Goal: Transaction & Acquisition: Purchase product/service

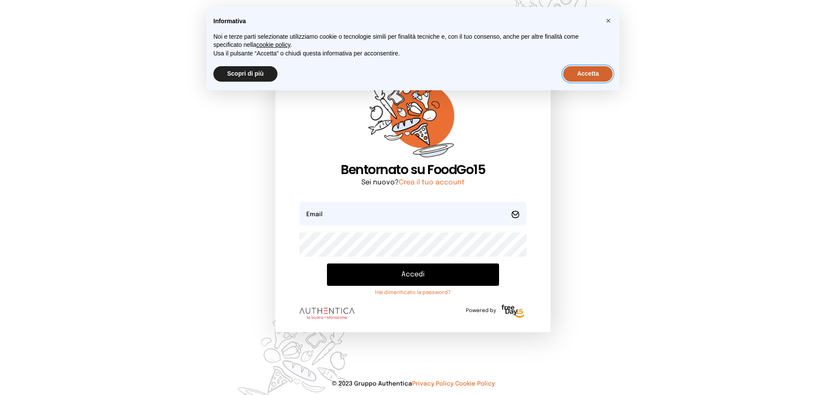
click at [585, 73] on button "Accetta" at bounding box center [587, 73] width 49 height 15
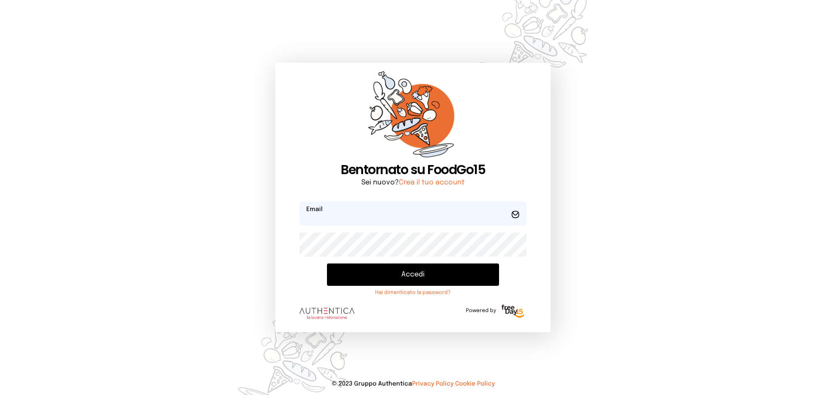
click at [419, 217] on input "email" at bounding box center [412, 214] width 227 height 24
type input "*"
type input "**********"
click at [419, 270] on button "Accedi" at bounding box center [413, 275] width 172 height 22
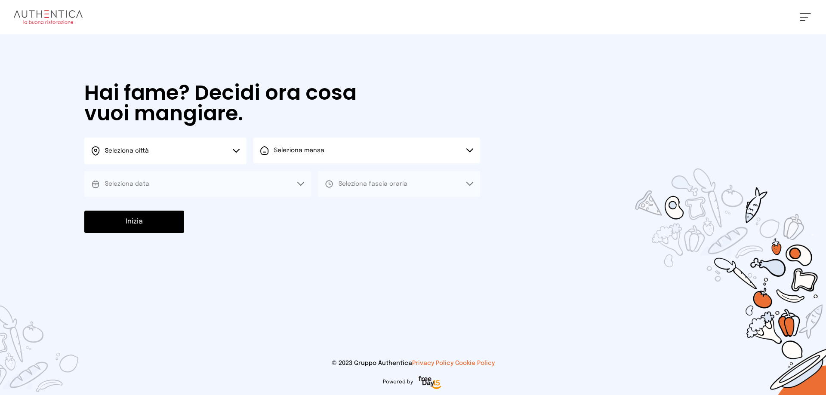
click at [236, 153] on icon at bounding box center [236, 151] width 7 height 4
click at [226, 175] on li "Terni" at bounding box center [165, 175] width 162 height 23
click at [296, 154] on span "Seleziona mensa" at bounding box center [299, 150] width 50 height 9
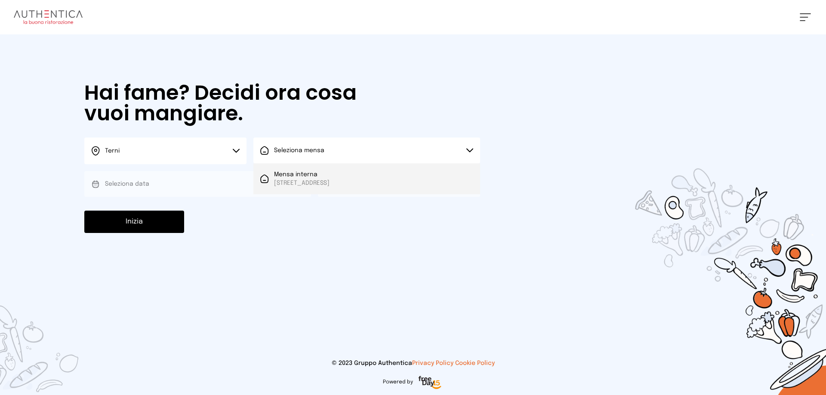
click at [303, 172] on span "Mensa interna" at bounding box center [302, 174] width 56 height 9
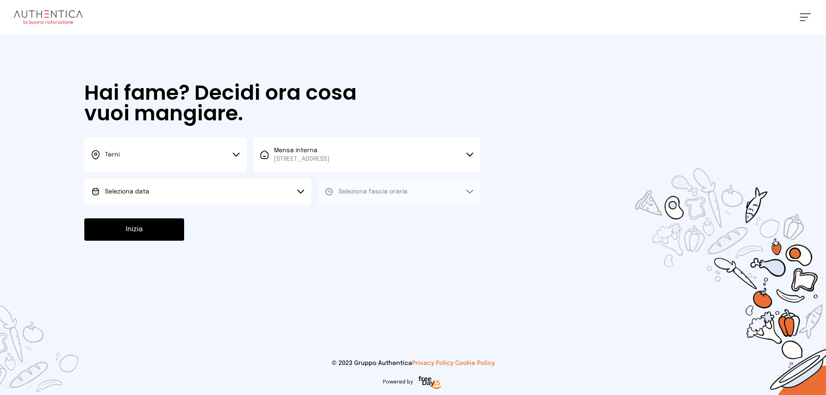
click at [267, 194] on button "Seleziona data" at bounding box center [197, 192] width 227 height 26
click at [258, 212] on li "[DATE], [DATE]" at bounding box center [197, 216] width 227 height 22
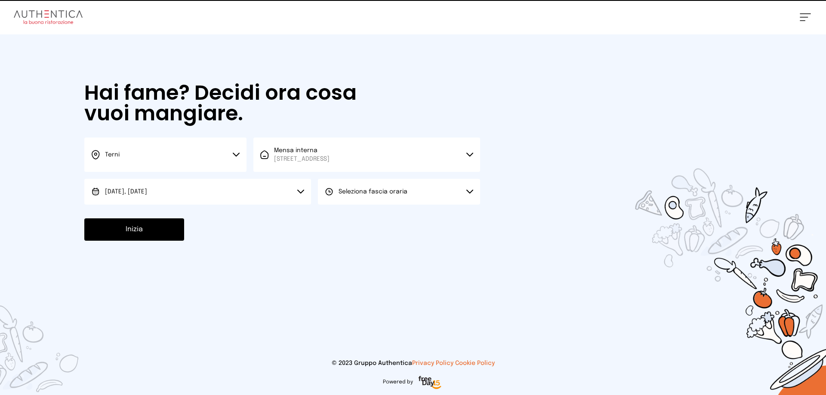
click at [344, 200] on button "Seleziona fascia oraria" at bounding box center [399, 192] width 162 height 26
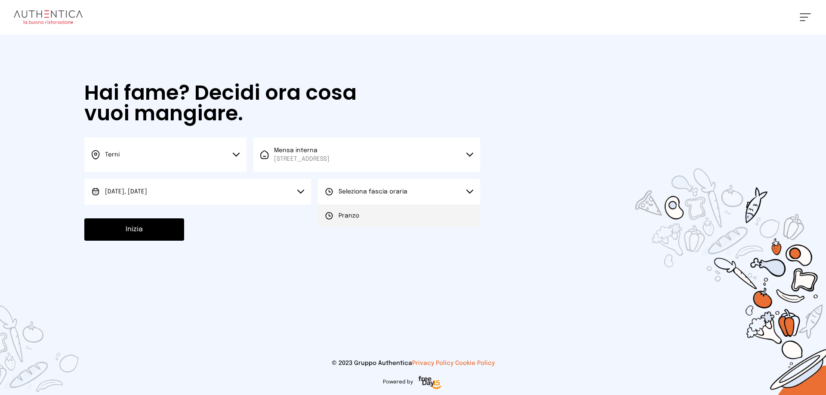
click at [348, 220] on span "Pranzo" at bounding box center [349, 216] width 21 height 9
click at [142, 225] on button "Inizia" at bounding box center [134, 230] width 100 height 22
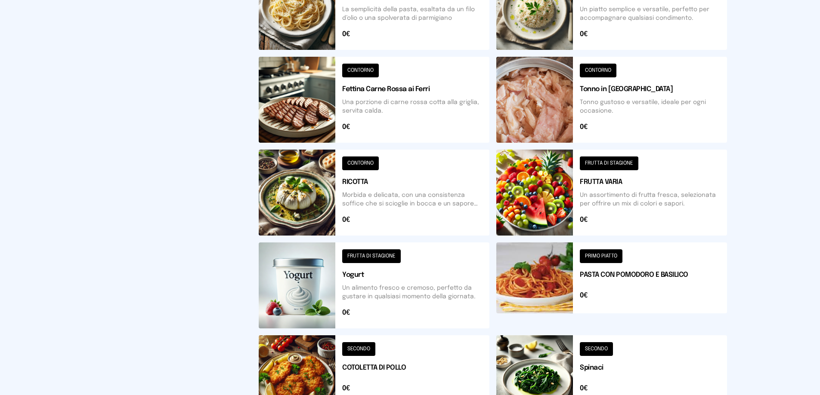
scroll to position [308, 0]
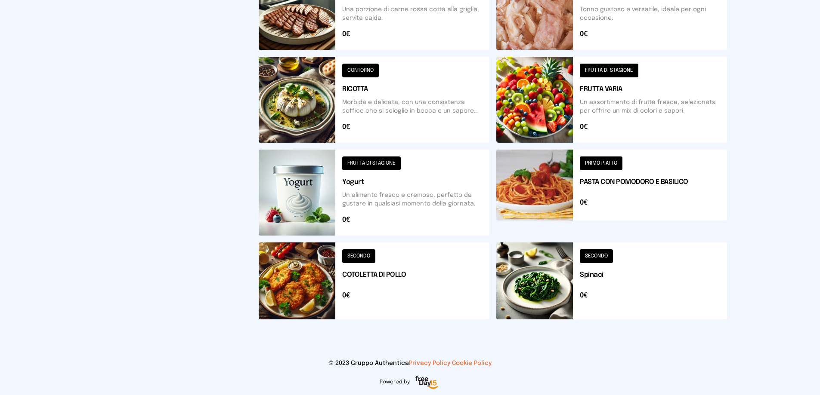
click at [592, 260] on button at bounding box center [611, 281] width 231 height 77
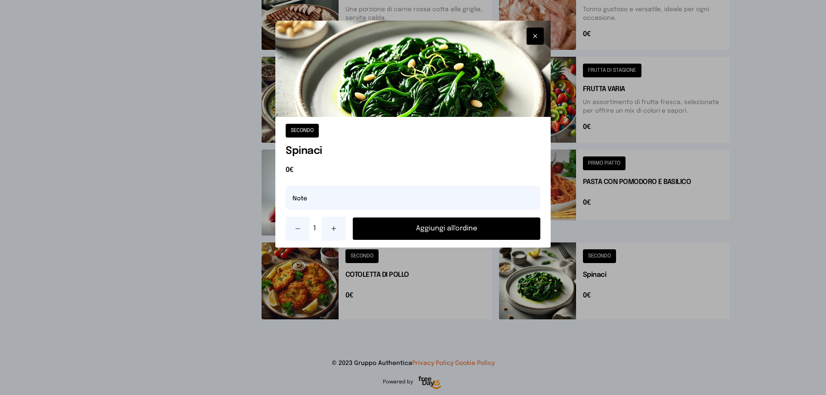
click at [455, 231] on button "Aggiungi all'ordine" at bounding box center [447, 229] width 188 height 22
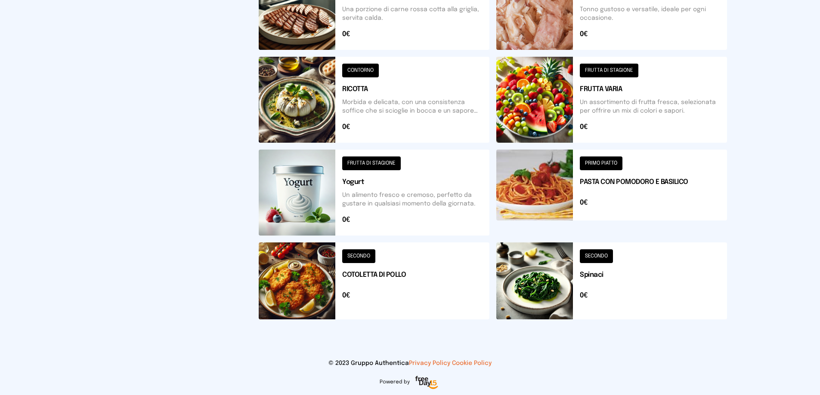
click at [593, 71] on button at bounding box center [611, 100] width 231 height 86
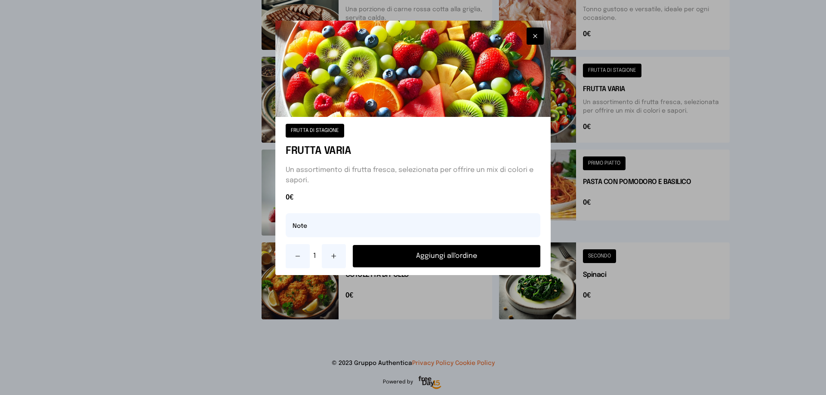
click at [466, 257] on button "Aggiungi all'ordine" at bounding box center [447, 256] width 188 height 22
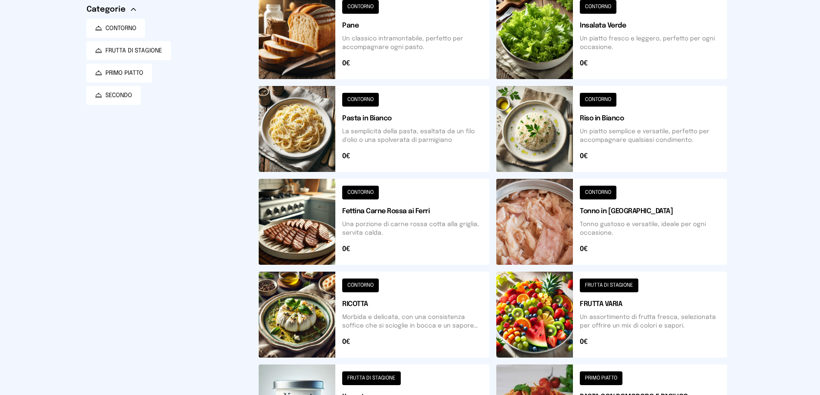
scroll to position [0, 0]
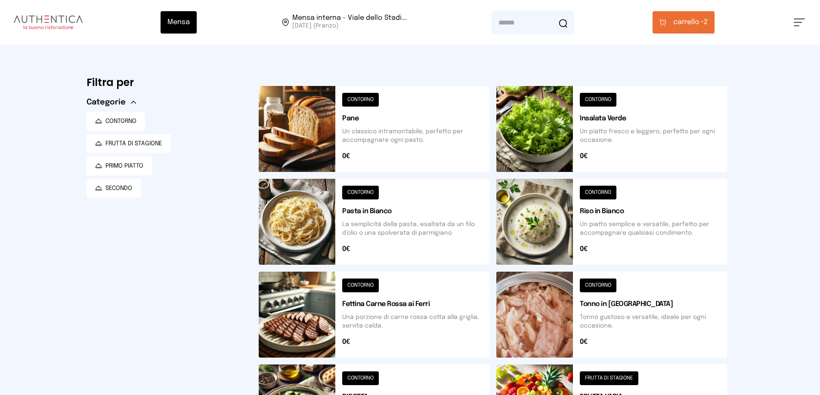
click at [682, 18] on span "carrello •" at bounding box center [688, 22] width 31 height 10
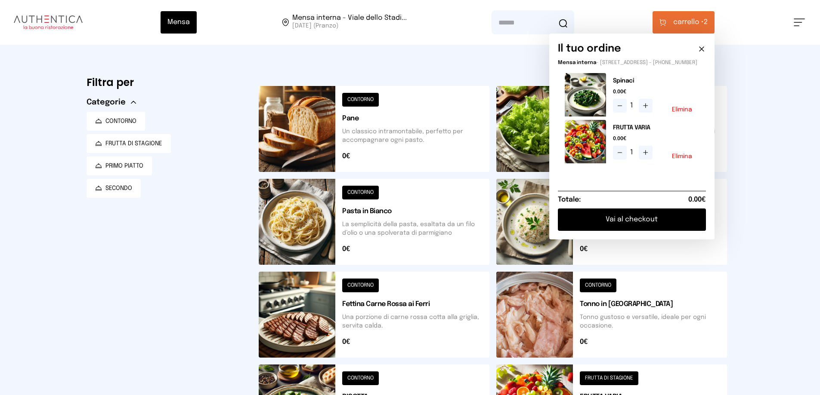
click at [627, 224] on button "Vai al checkout" at bounding box center [632, 220] width 148 height 22
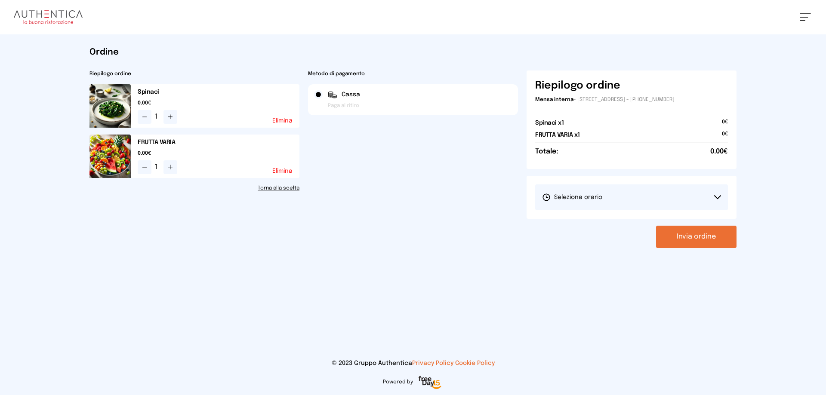
click at [722, 195] on button "Seleziona orario" at bounding box center [631, 198] width 193 height 26
click at [681, 219] on li "1° Turno (13:00 - 15:00)" at bounding box center [631, 221] width 193 height 22
click at [697, 237] on button "Invia ordine" at bounding box center [696, 237] width 80 height 22
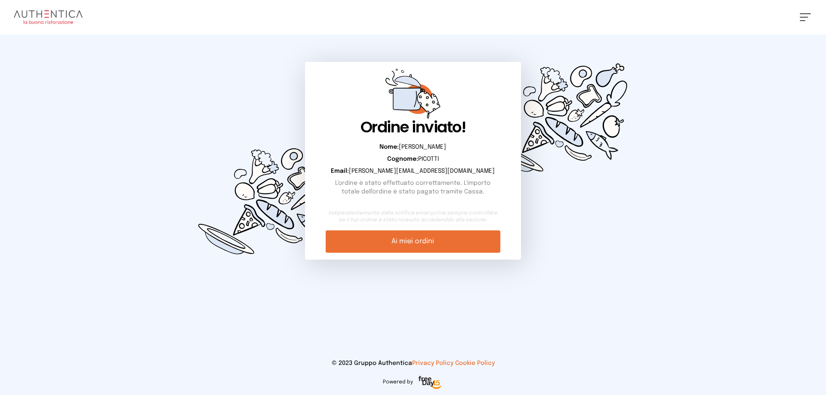
click at [422, 244] on link "Ai miei ordini" at bounding box center [413, 242] width 174 height 22
